Goal: Information Seeking & Learning: Learn about a topic

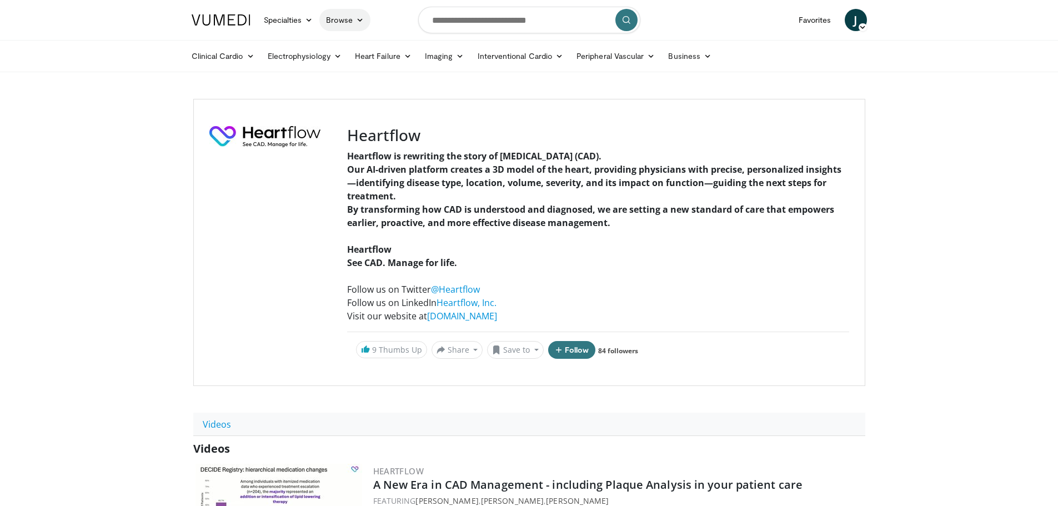
click at [348, 19] on link "Browse" at bounding box center [344, 20] width 51 height 22
click at [360, 83] on link "Lecture Series" at bounding box center [386, 82] width 132 height 18
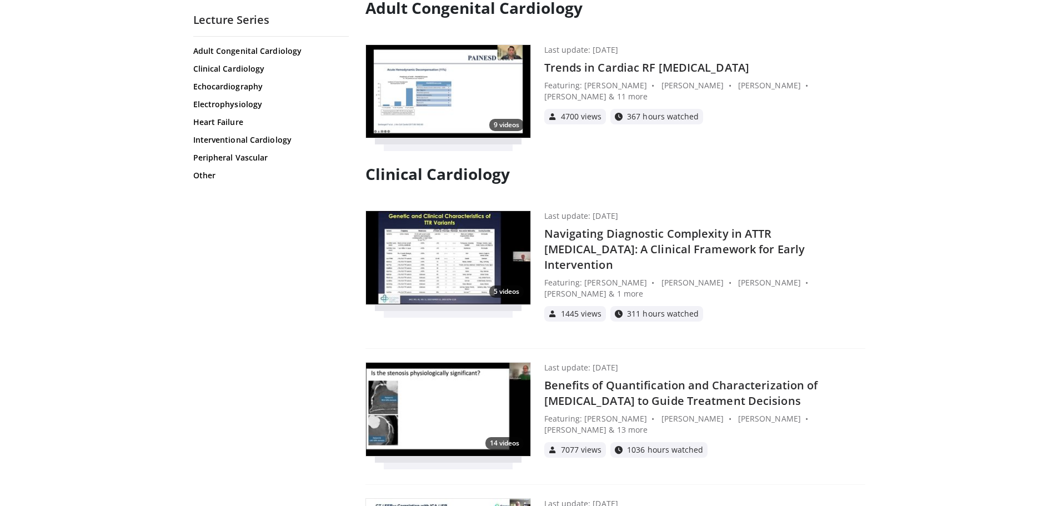
scroll to position [111, 0]
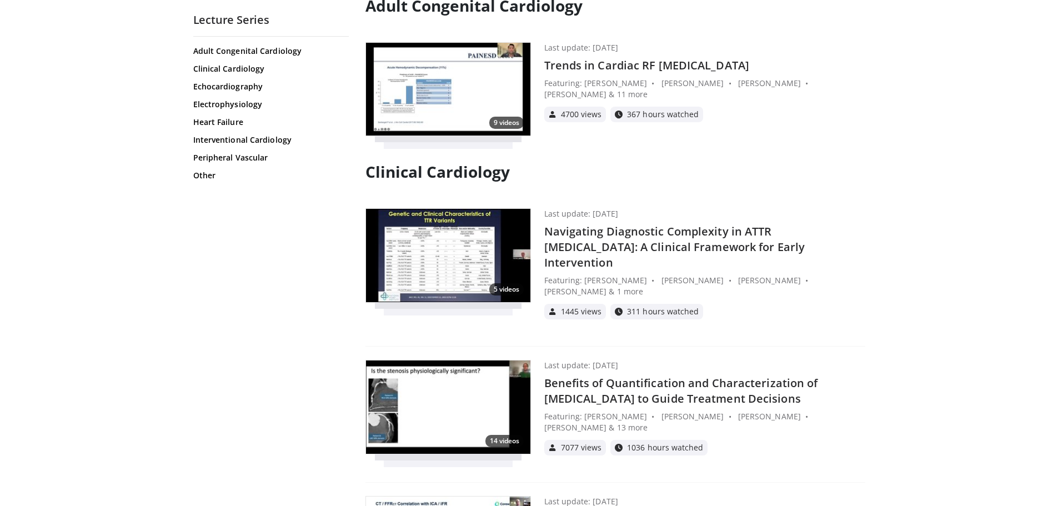
click at [599, 377] on h4 "Benefits of Quantification and Characterization of [MEDICAL_DATA] to Guide Trea…" at bounding box center [704, 390] width 321 height 31
